Goal: Navigation & Orientation: Find specific page/section

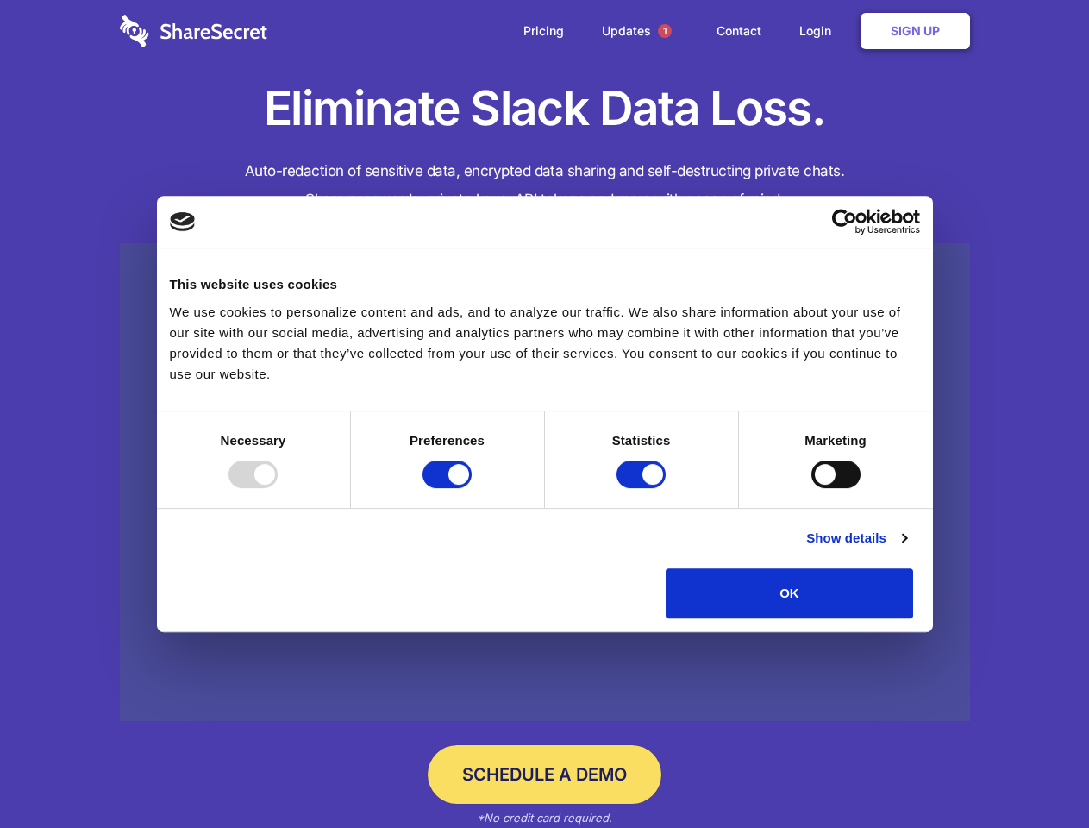
click at [278, 488] on div at bounding box center [253, 474] width 49 height 28
click at [472, 488] on input "Preferences" at bounding box center [447, 474] width 49 height 28
checkbox input "false"
click at [643, 488] on input "Statistics" at bounding box center [641, 474] width 49 height 28
checkbox input "false"
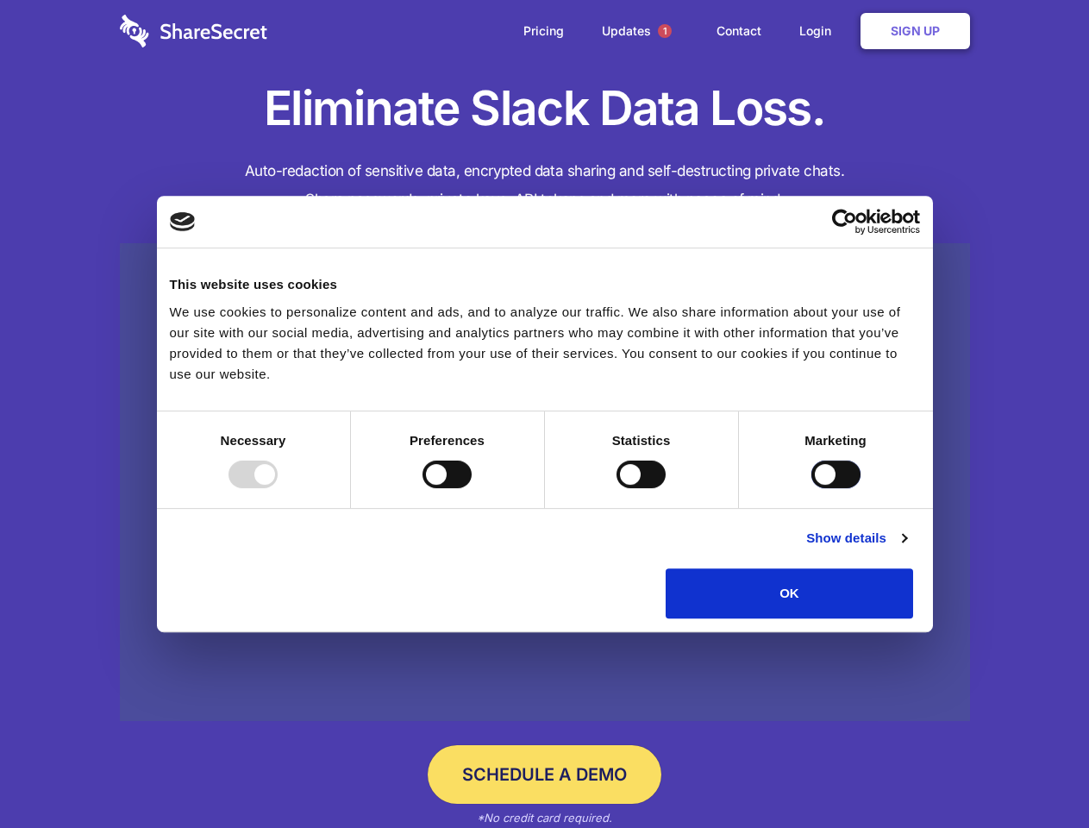
click at [811, 488] on input "Marketing" at bounding box center [835, 474] width 49 height 28
checkbox input "true"
click at [906, 548] on link "Show details" at bounding box center [856, 538] width 100 height 21
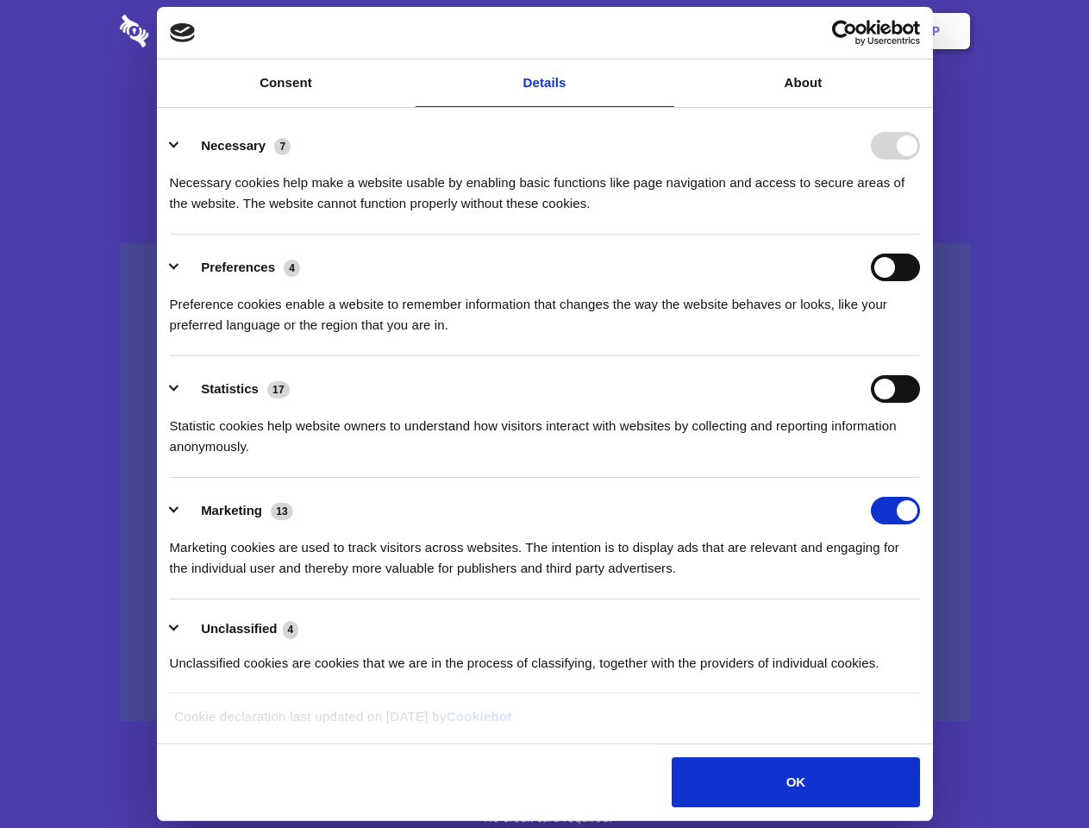
click at [920, 235] on li "Necessary 7 Necessary cookies help make a website usable by enabling basic func…" at bounding box center [545, 174] width 750 height 122
click at [664, 31] on span "1" at bounding box center [665, 31] width 14 height 14
